Goal: Information Seeking & Learning: Learn about a topic

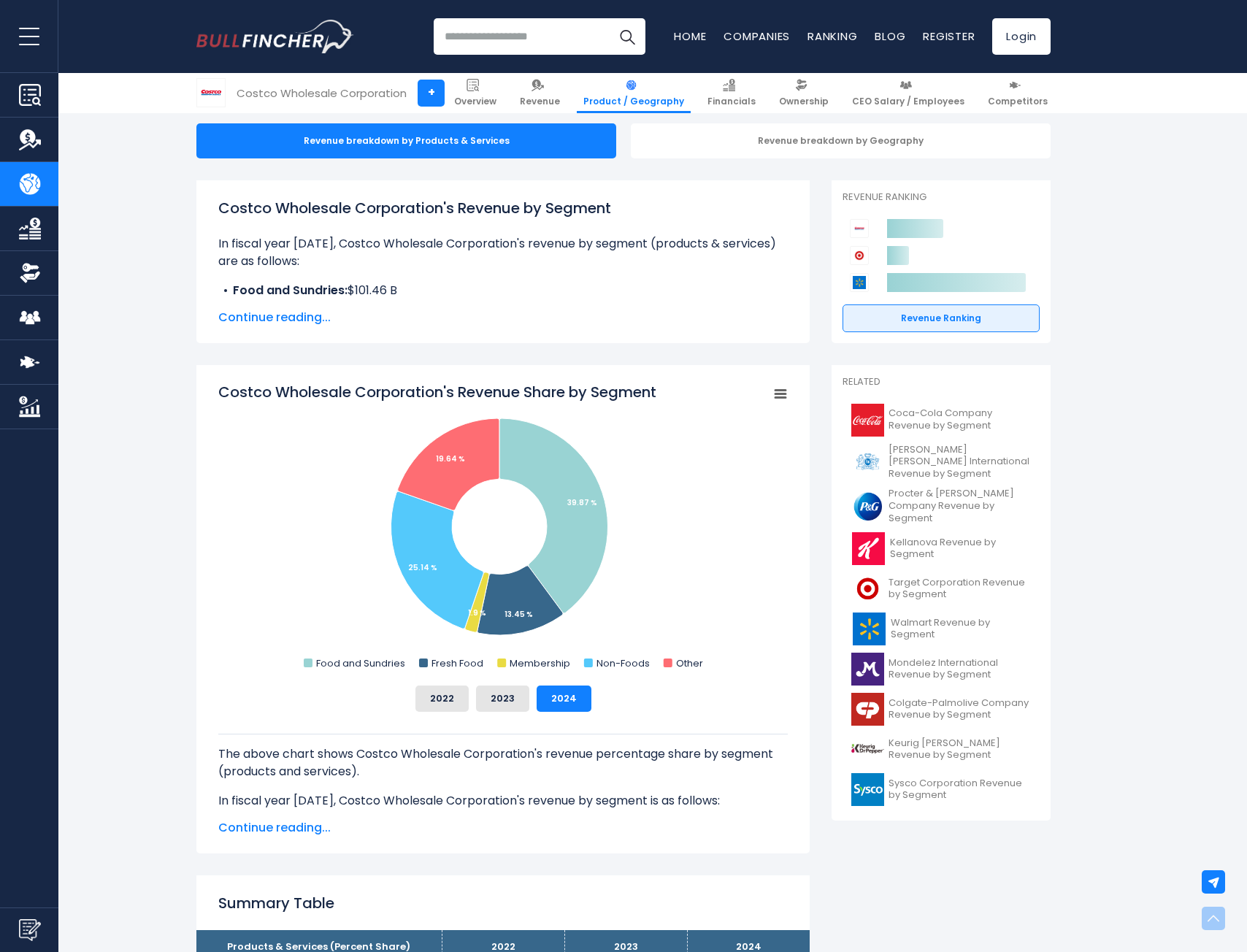
scroll to position [73, 0]
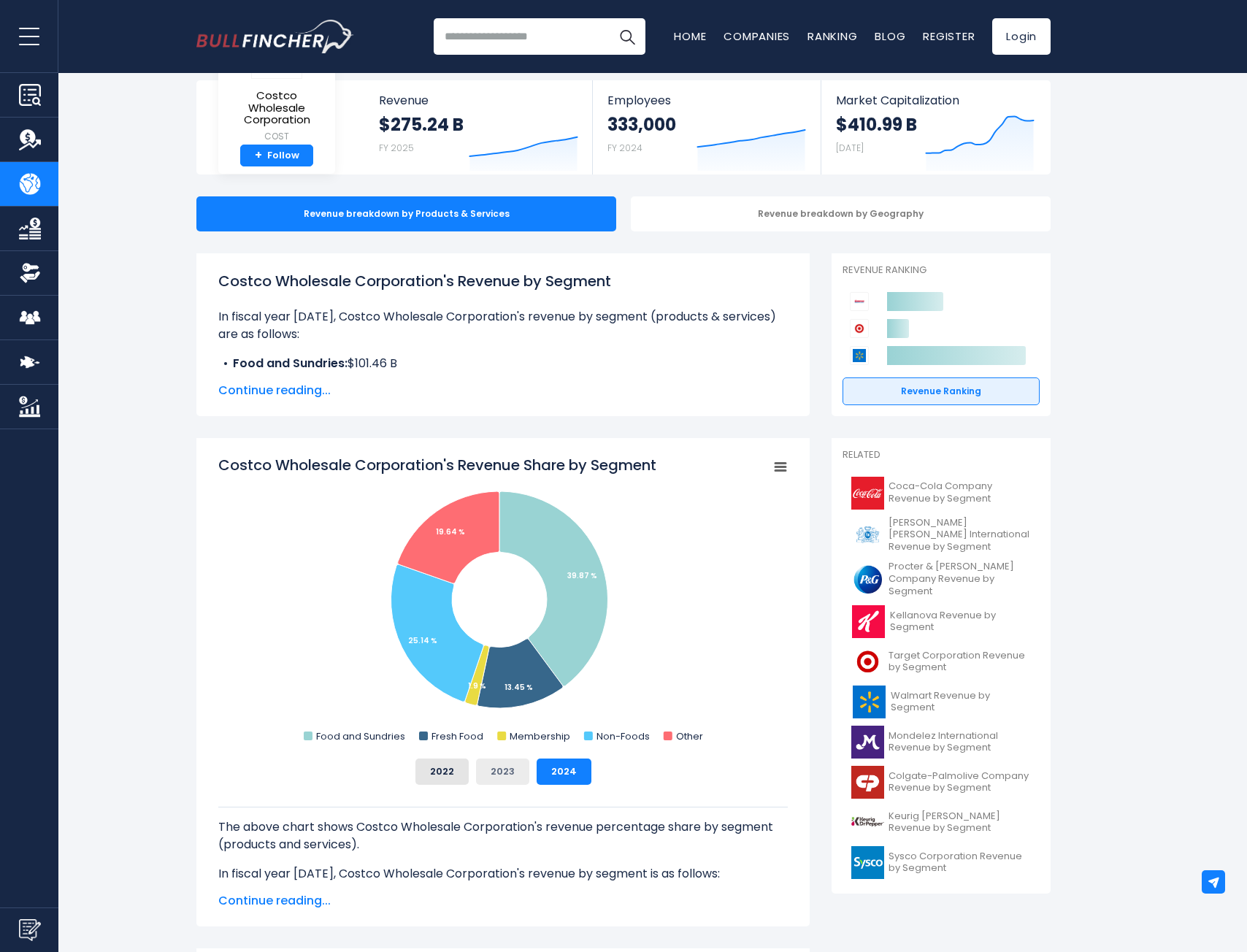
click at [505, 767] on button "2023" at bounding box center [502, 771] width 53 height 26
click at [452, 771] on button "2022" at bounding box center [442, 771] width 53 height 26
click at [549, 770] on button "2024" at bounding box center [564, 771] width 54 height 26
click at [466, 772] on button "2022" at bounding box center [442, 771] width 53 height 26
click at [618, 771] on div "2022 2023 2024" at bounding box center [503, 771] width 569 height 26
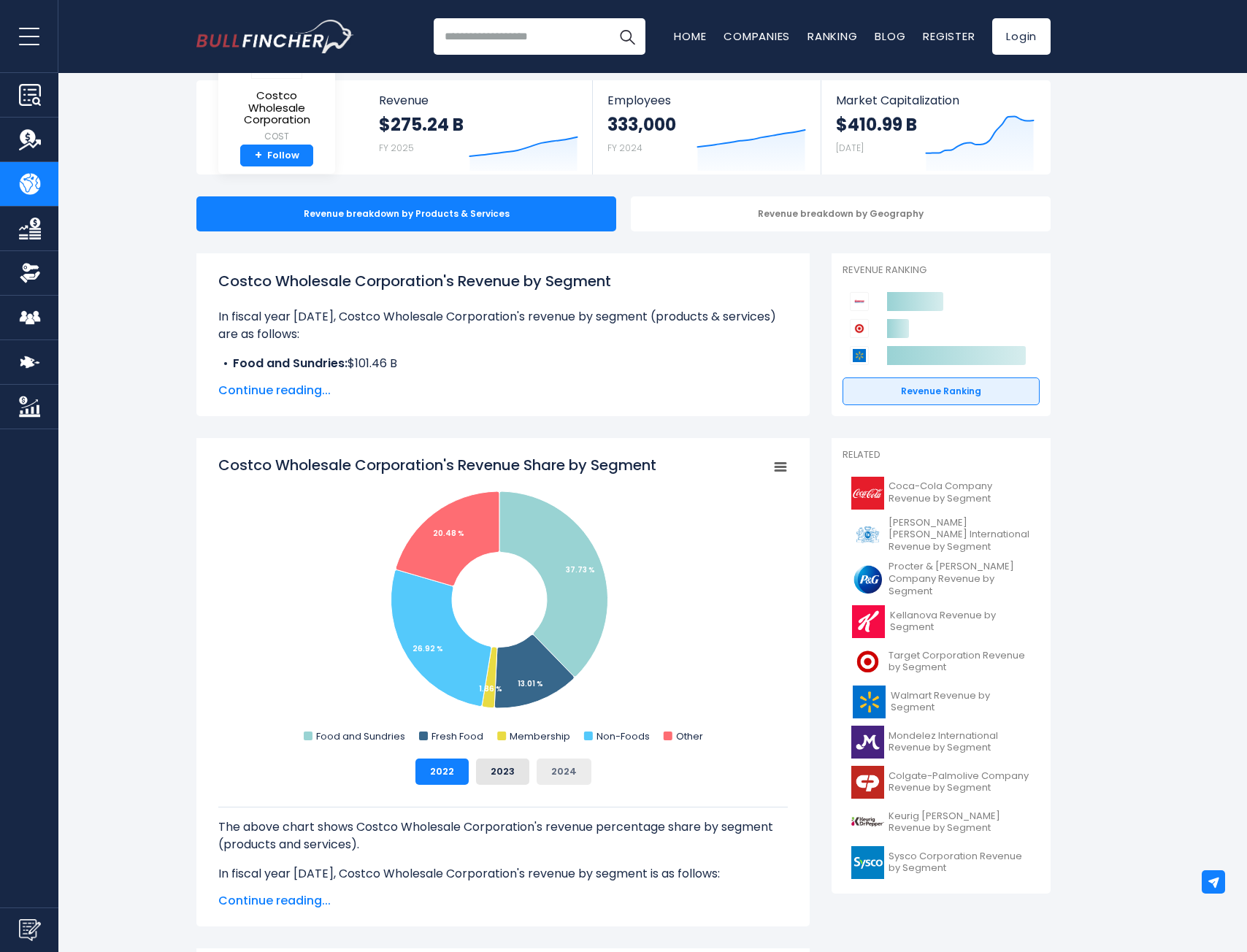
click at [569, 762] on button "2024" at bounding box center [564, 771] width 54 height 26
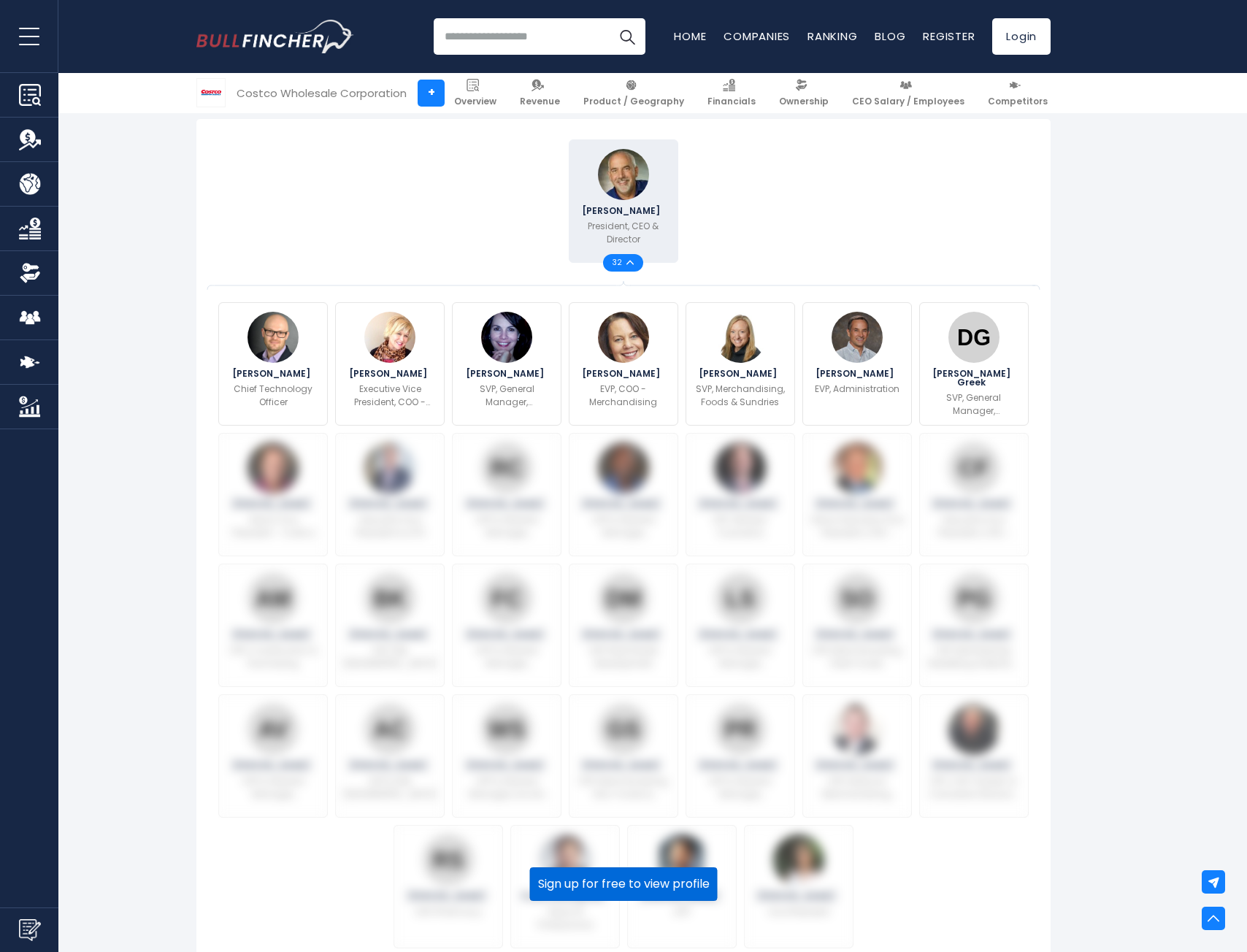
click at [630, 884] on button "Sign up for free to view profile" at bounding box center [624, 884] width 187 height 34
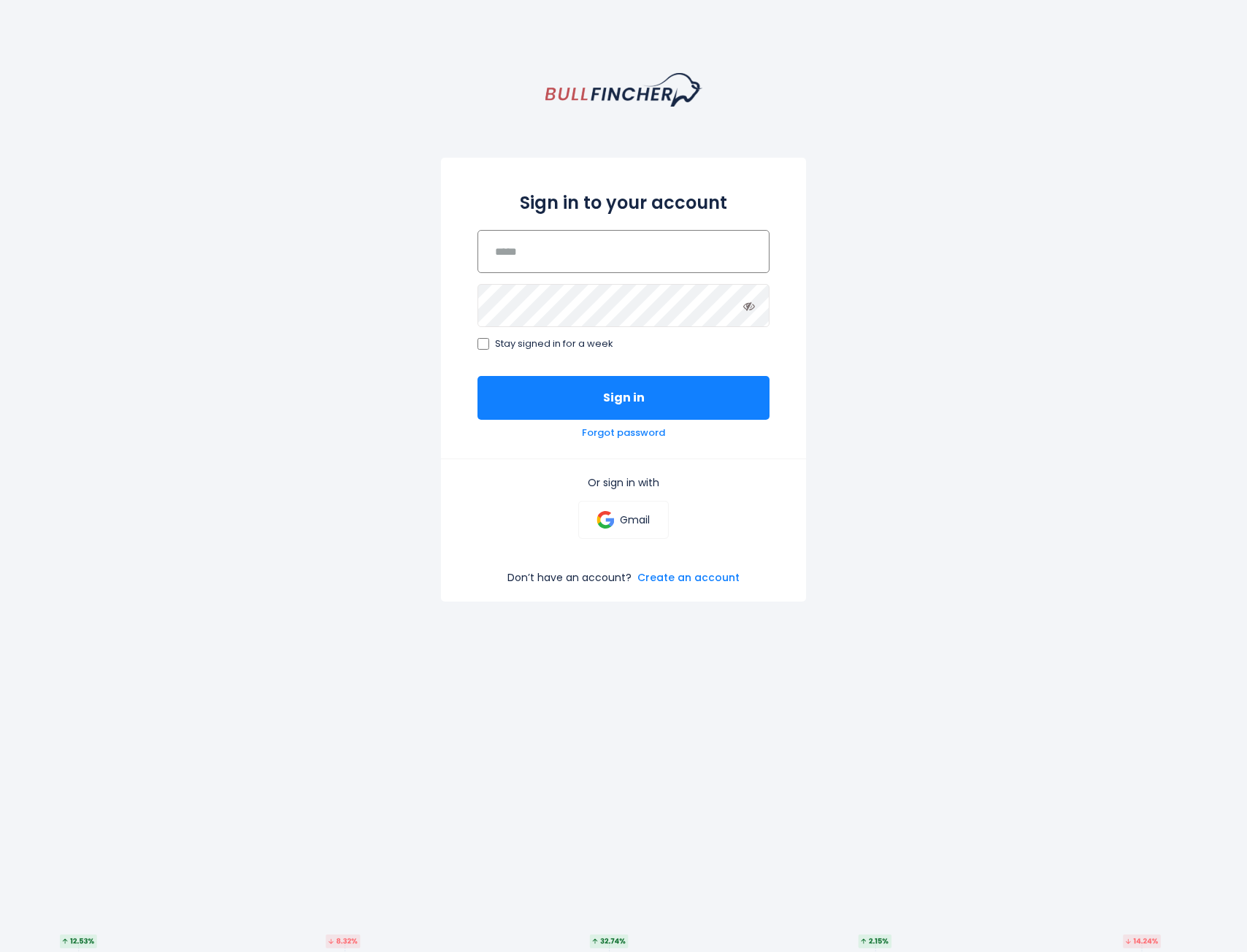
click at [654, 253] on input "email" at bounding box center [623, 251] width 292 height 43
